Goal: Task Accomplishment & Management: Complete application form

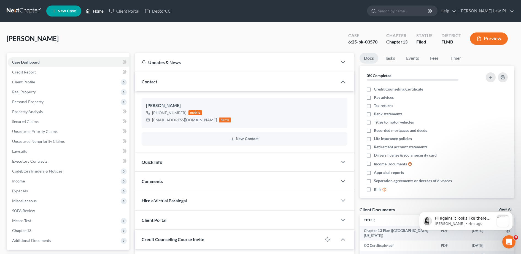
click at [96, 13] on link "Home" at bounding box center [94, 11] width 23 height 10
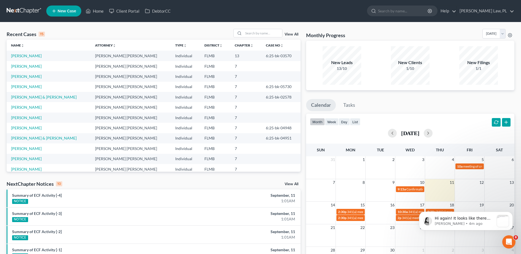
click at [21, 70] on td "[PERSON_NAME]" at bounding box center [49, 66] width 84 height 10
click at [18, 69] on td "[PERSON_NAME]" at bounding box center [49, 66] width 84 height 10
click at [11, 66] on link "[PERSON_NAME]" at bounding box center [26, 66] width 31 height 5
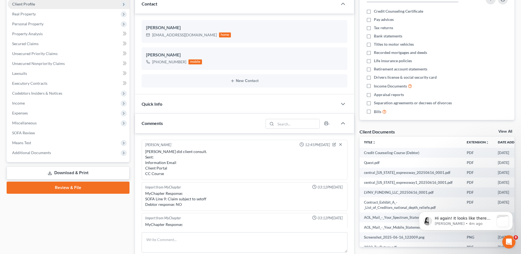
scroll to position [138, 0]
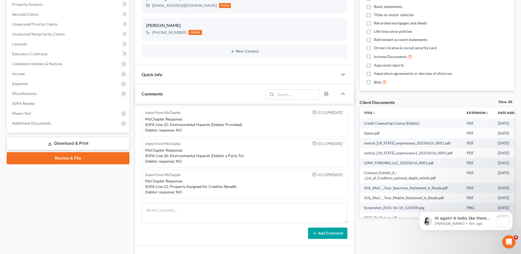
click at [85, 160] on link "Review & File" at bounding box center [68, 158] width 123 height 12
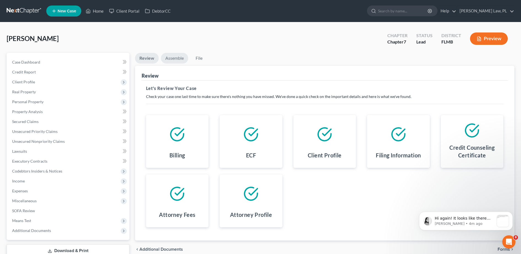
click at [173, 58] on link "Assemble" at bounding box center [174, 58] width 27 height 11
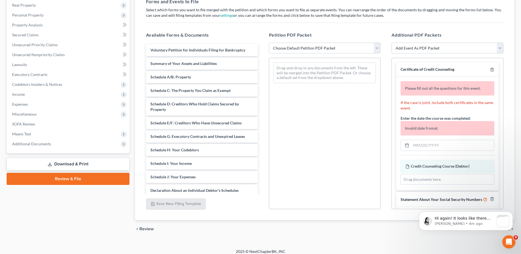
scroll to position [92, 0]
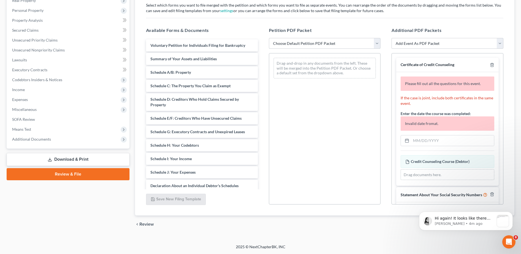
click at [297, 41] on select "Choose Default Petition PDF Packet Complete Bankruptcy Petition (all forms and …" at bounding box center [325, 43] width 112 height 11
select select "0"
click at [269, 38] on select "Choose Default Petition PDF Packet Complete Bankruptcy Petition (all forms and …" at bounding box center [325, 43] width 112 height 11
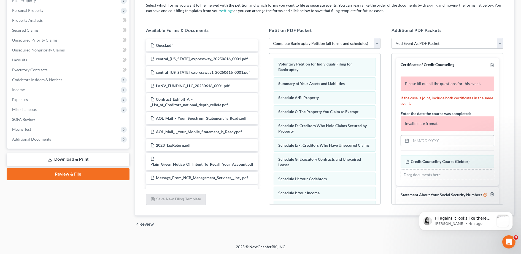
click at [428, 139] on input "text" at bounding box center [452, 141] width 83 height 10
type input "/"
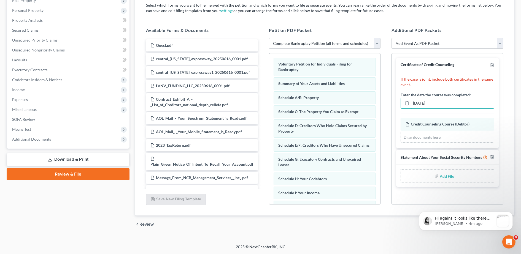
type input "[DATE]"
click at [448, 172] on input "file" at bounding box center [446, 176] width 13 height 10
type input "C:\fakepath\SSN.pdf"
click at [460, 244] on div "[PERSON_NAME] Upgraded Chapter Chapter 7 Status Lead District [GEOGRAPHIC_DATA]…" at bounding box center [260, 88] width 521 height 314
click at [513, 212] on button "Dismiss notification" at bounding box center [511, 213] width 7 height 7
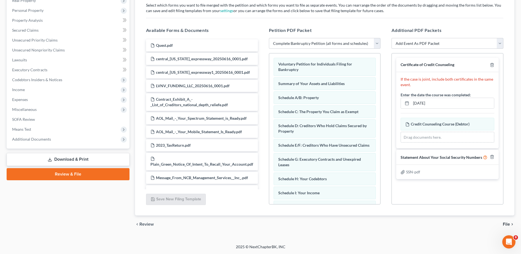
click at [507, 226] on span "File" at bounding box center [506, 224] width 7 height 4
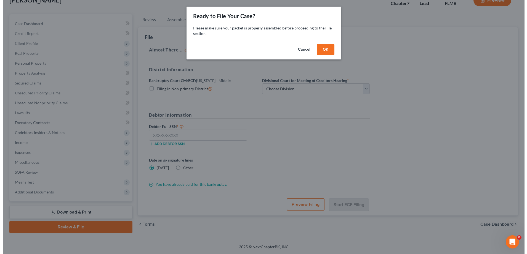
scroll to position [39, 0]
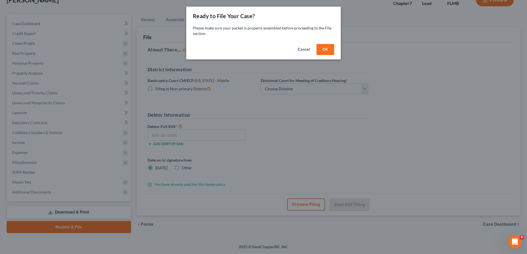
click at [318, 50] on button "OK" at bounding box center [325, 49] width 18 height 11
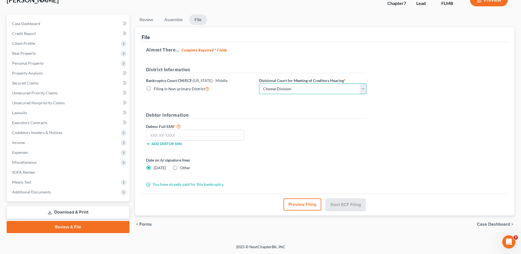
click at [278, 87] on select "Choose Division [GEOGRAPHIC_DATA][PERSON_NAME] [GEOGRAPHIC_DATA] [GEOGRAPHIC_DA…" at bounding box center [313, 89] width 108 height 11
select select "2"
click at [259, 84] on select "Choose Division [GEOGRAPHIC_DATA][PERSON_NAME] [GEOGRAPHIC_DATA] [GEOGRAPHIC_DA…" at bounding box center [313, 89] width 108 height 11
click at [231, 129] on label "Debtor Full SSN *" at bounding box center [199, 126] width 113 height 7
click at [205, 139] on input "text" at bounding box center [195, 135] width 98 height 11
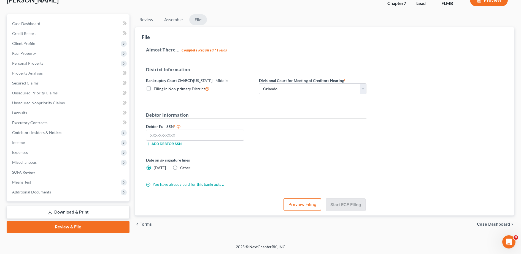
click at [285, 198] on div "Preview Filing Start ECF Filing" at bounding box center [325, 205] width 366 height 22
click at [288, 200] on button "Preview Filing" at bounding box center [303, 205] width 38 height 12
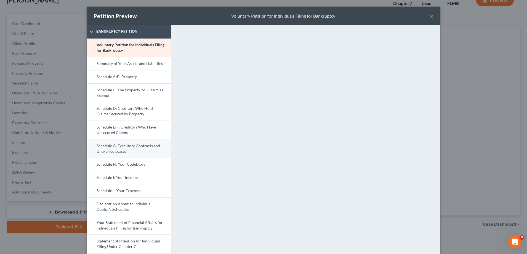
scroll to position [146, 0]
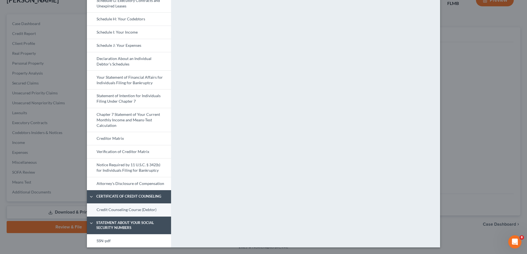
click at [123, 211] on link "Credit Counseling Course (Debtor)" at bounding box center [129, 210] width 84 height 13
click at [138, 243] on link "SSN-pdf" at bounding box center [129, 241] width 84 height 13
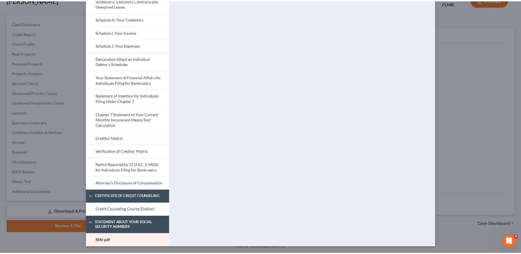
scroll to position [0, 0]
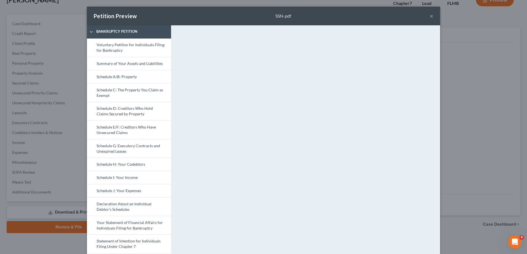
click at [429, 15] on button "×" at bounding box center [431, 16] width 4 height 7
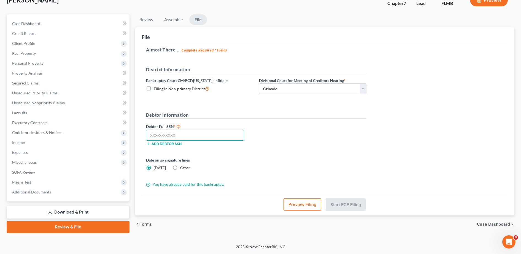
click at [203, 136] on input "text" at bounding box center [195, 135] width 98 height 11
paste input "581-85-5823"
type input "581-85-5823"
click at [180, 167] on label "Other" at bounding box center [185, 168] width 10 height 6
click at [183, 167] on input "Other" at bounding box center [185, 167] width 4 height 4
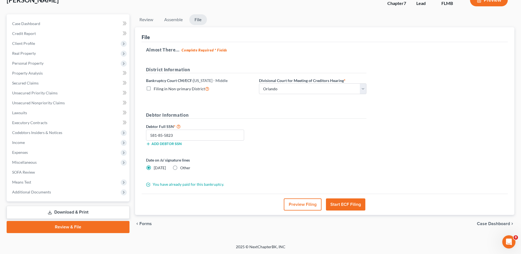
radio input "true"
radio input "false"
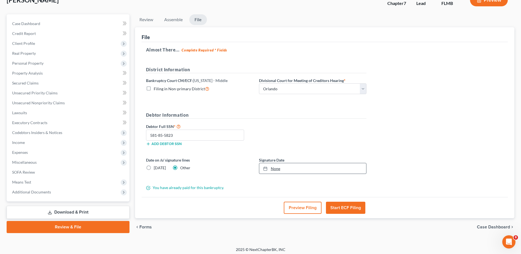
click at [268, 168] on div at bounding box center [267, 169] width 8 height 5
click at [348, 211] on button "Start ECF Filing" at bounding box center [345, 208] width 39 height 12
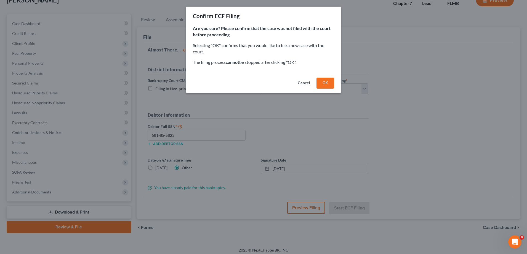
click at [325, 84] on button "OK" at bounding box center [325, 83] width 18 height 11
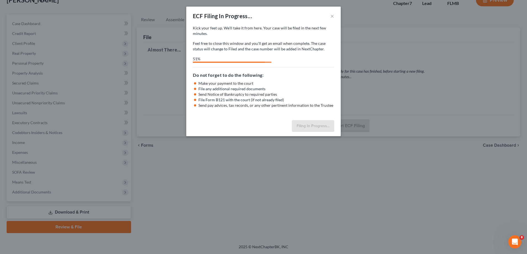
select select "2"
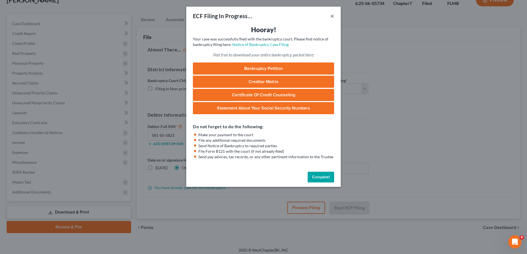
click at [332, 16] on button "×" at bounding box center [332, 16] width 4 height 7
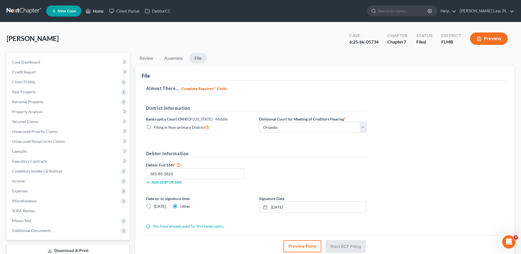
click at [92, 8] on link "Home" at bounding box center [94, 11] width 23 height 10
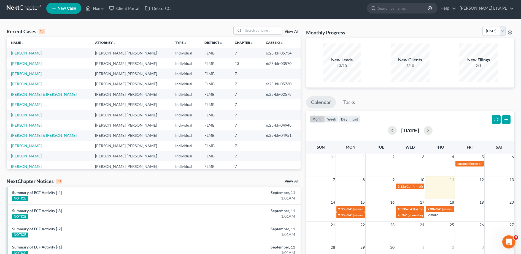
click at [25, 51] on link "[PERSON_NAME]" at bounding box center [26, 53] width 31 height 5
